Goal: Task Accomplishment & Management: Manage account settings

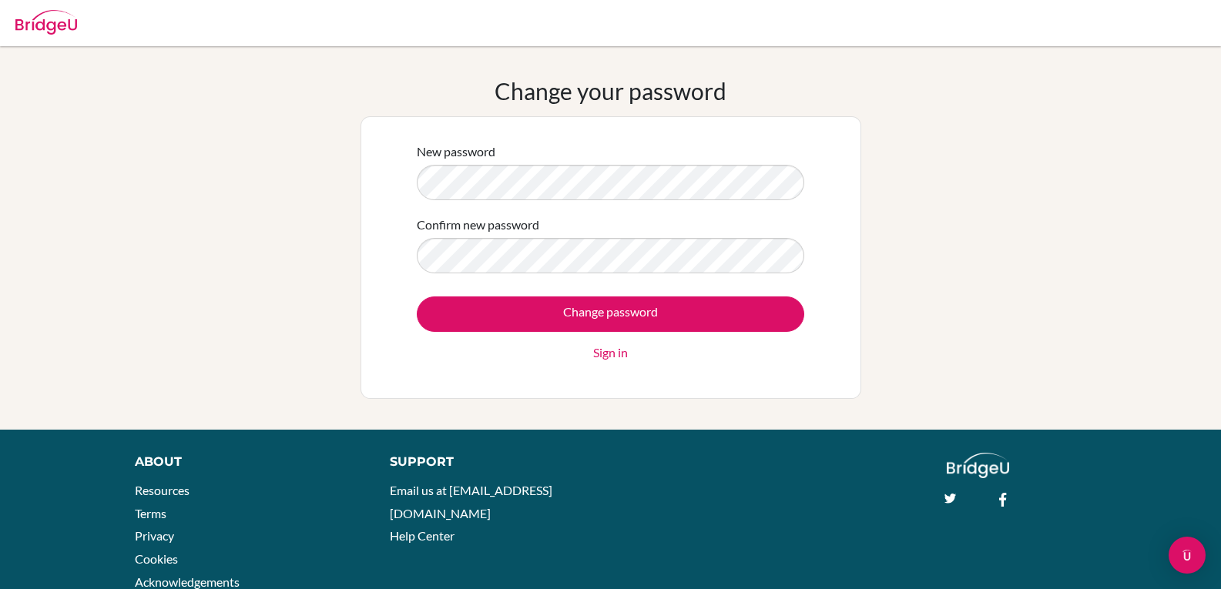
click at [514, 236] on div "Confirm new password" at bounding box center [610, 245] width 387 height 58
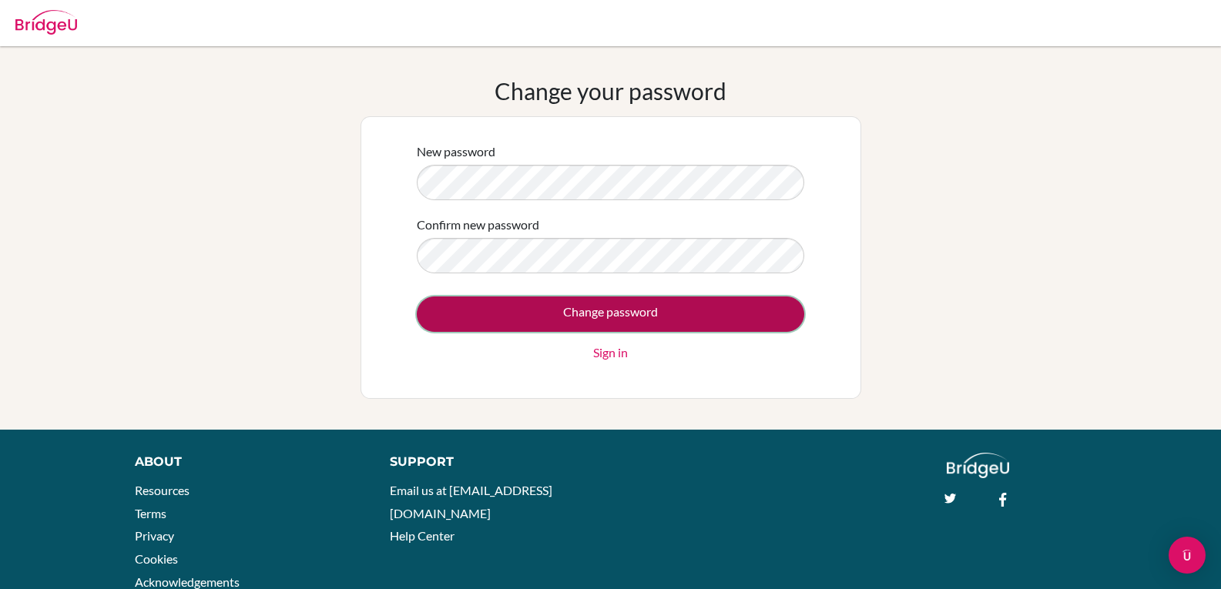
click at [569, 307] on input "Change password" at bounding box center [610, 314] width 387 height 35
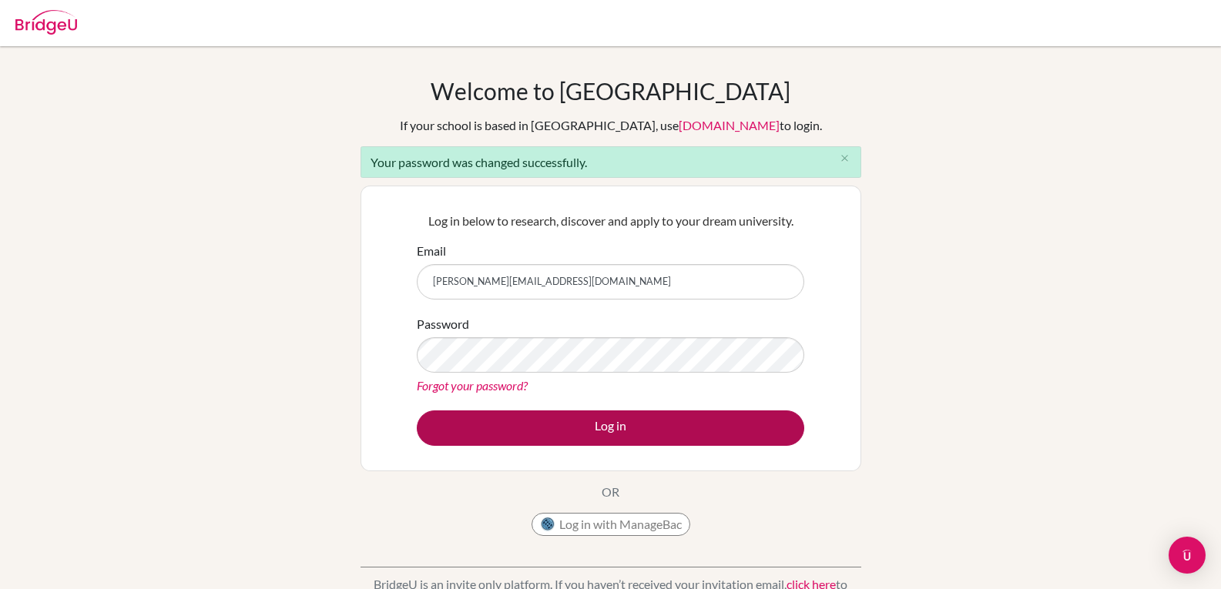
type input "c.martinez.2026@seishn.com"
click at [654, 418] on button "Log in" at bounding box center [610, 428] width 387 height 35
